Goal: Task Accomplishment & Management: Use online tool/utility

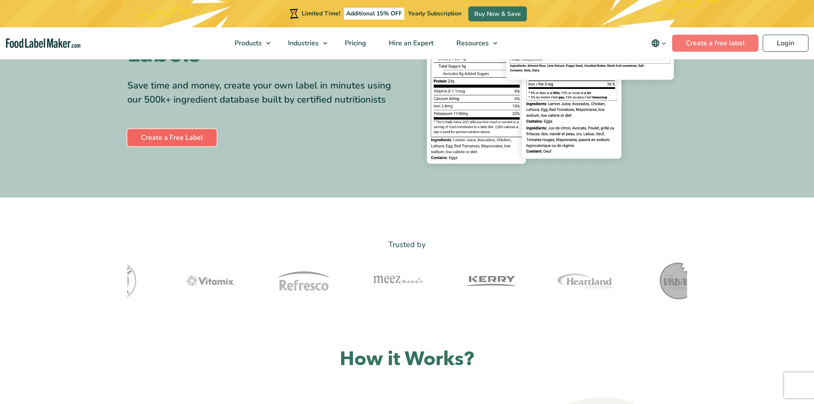
click at [154, 132] on link "Create a Free Label" at bounding box center [171, 137] width 89 height 17
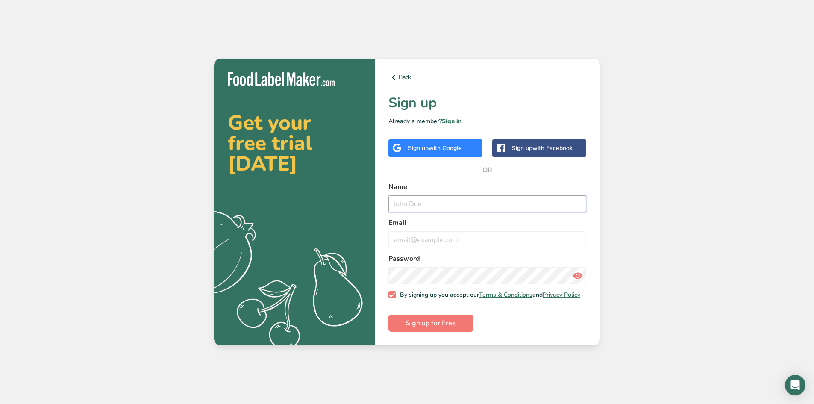
click at [431, 201] on input "text" at bounding box center [487, 203] width 198 height 17
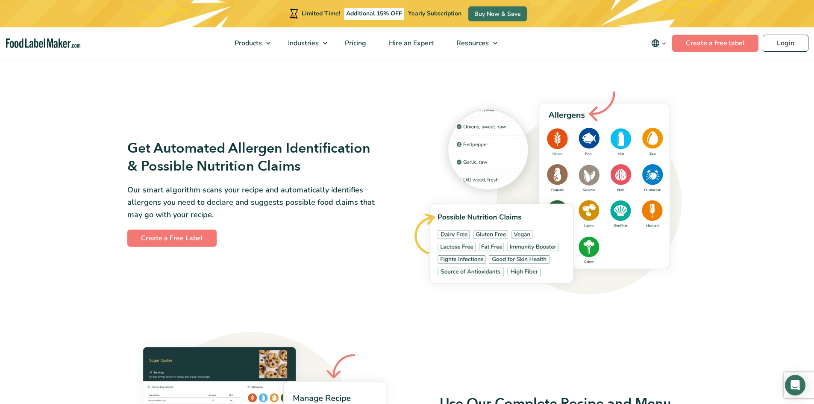
scroll to position [906, 0]
